Goal: Entertainment & Leisure: Browse casually

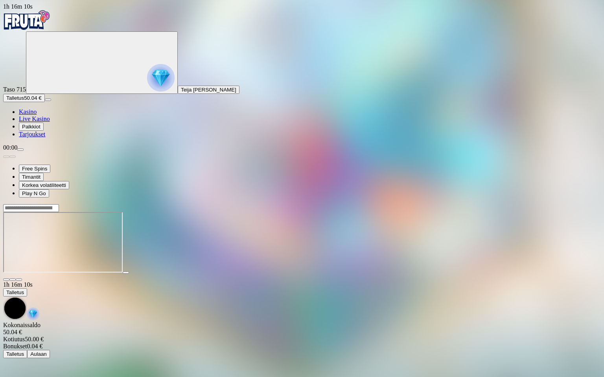
click at [6, 280] on span "close icon" at bounding box center [6, 280] width 0 height 0
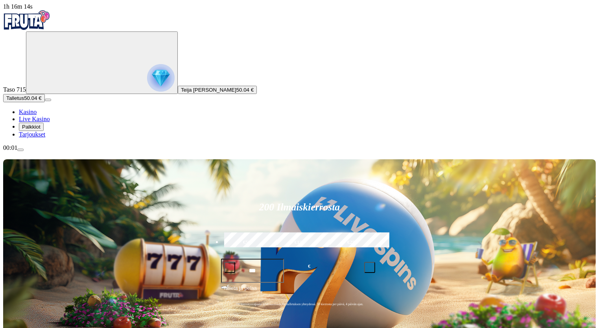
click at [147, 85] on img "Primary" at bounding box center [161, 78] width 28 height 28
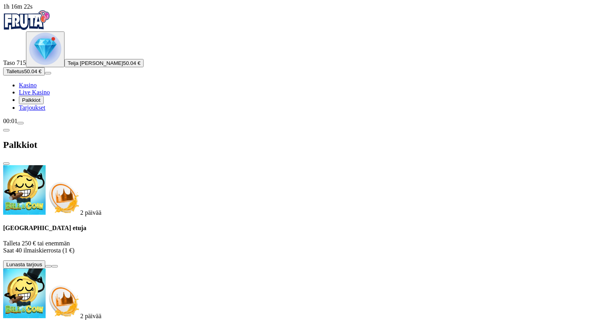
scroll to position [70, 0]
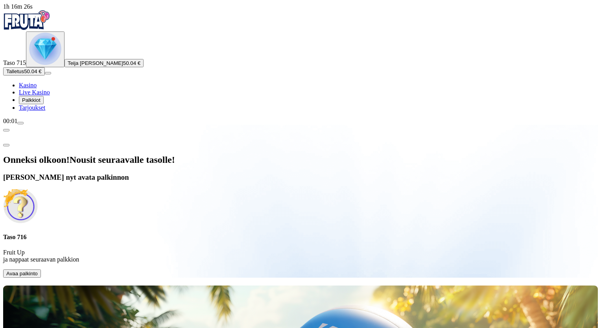
click at [38, 271] on span "Avaa palkinto" at bounding box center [21, 274] width 31 height 6
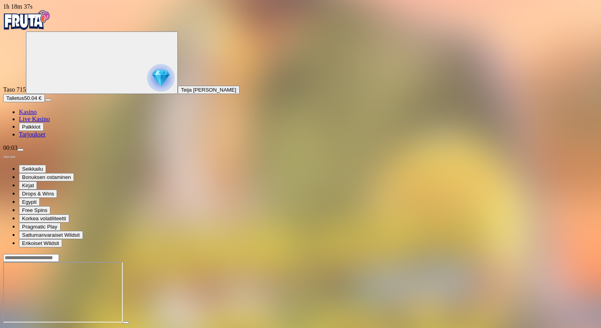
click at [19, 330] on span "fullscreen icon" at bounding box center [19, 330] width 0 height 0
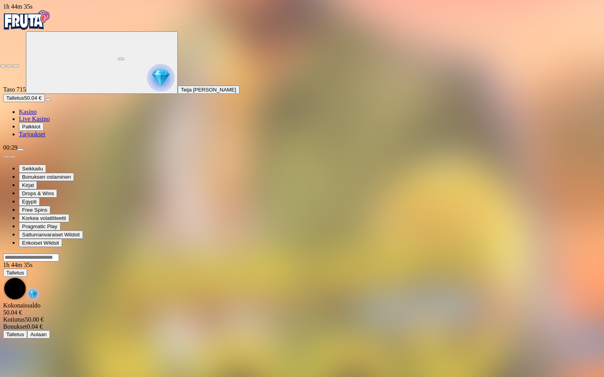
click at [3, 66] on span "close icon" at bounding box center [3, 66] width 0 height 0
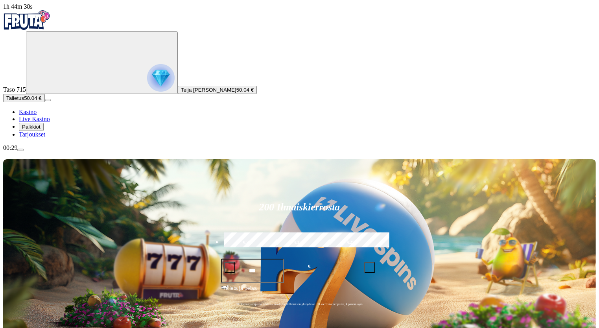
click at [147, 76] on img "Primary" at bounding box center [161, 78] width 28 height 28
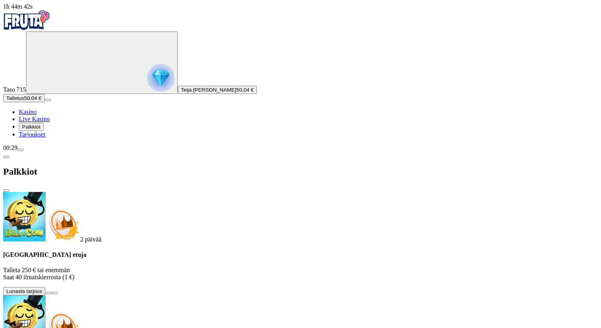
click at [6, 190] on span "close icon" at bounding box center [6, 190] width 0 height 0
